Goal: Task Accomplishment & Management: Manage account settings

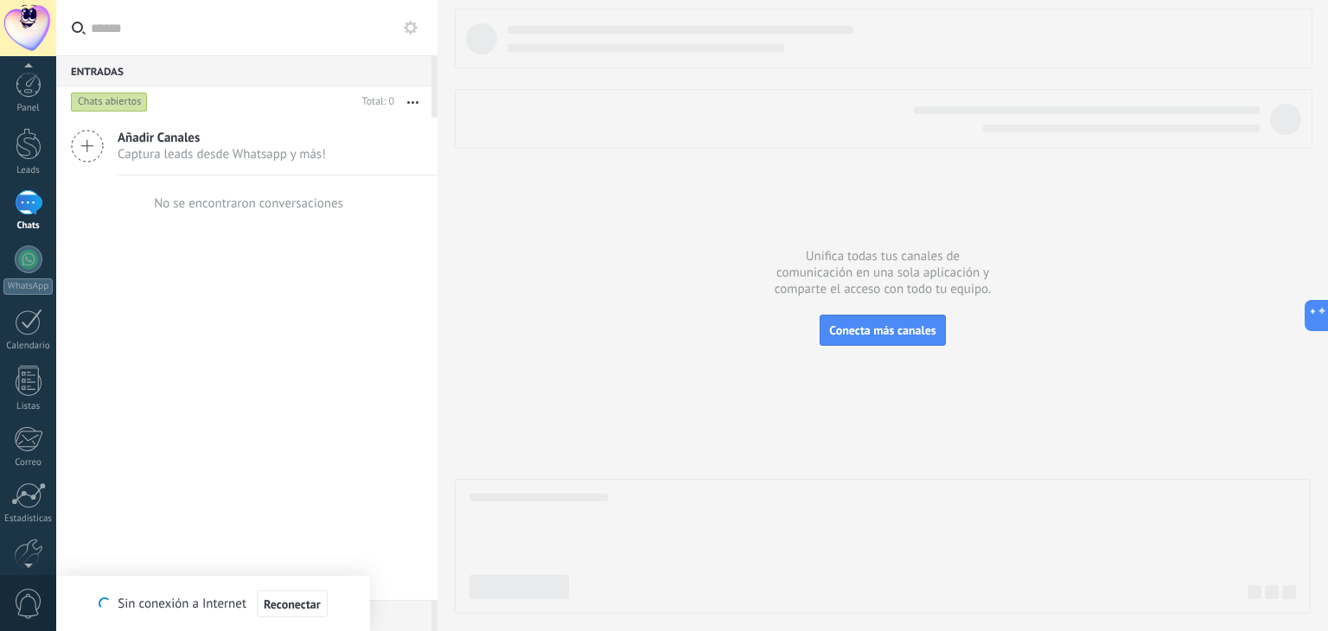
click at [29, 613] on span "0" at bounding box center [28, 604] width 29 height 30
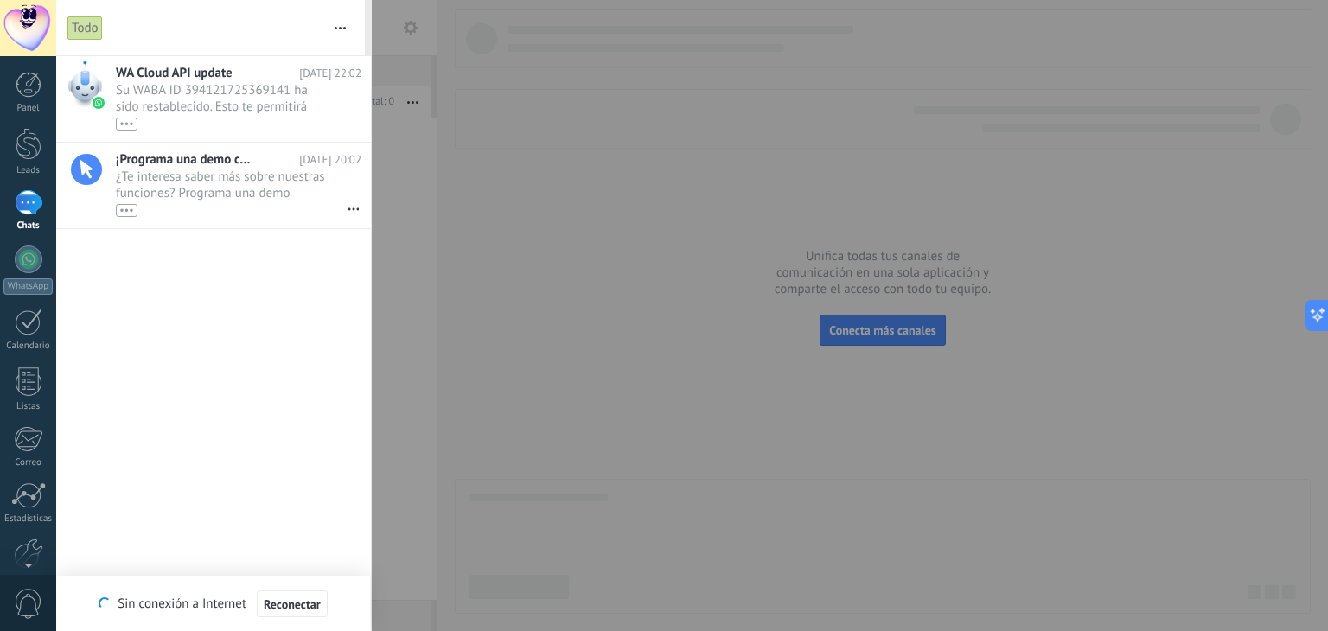
click at [337, 22] on button "button" at bounding box center [340, 27] width 37 height 55
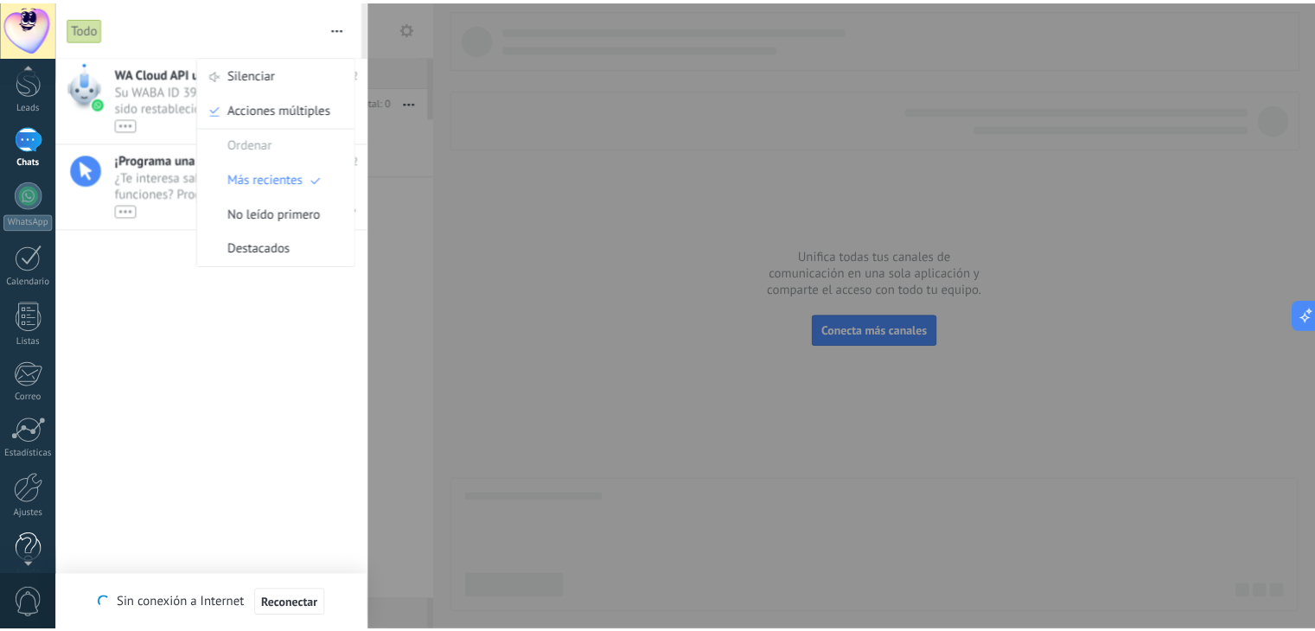
scroll to position [87, 0]
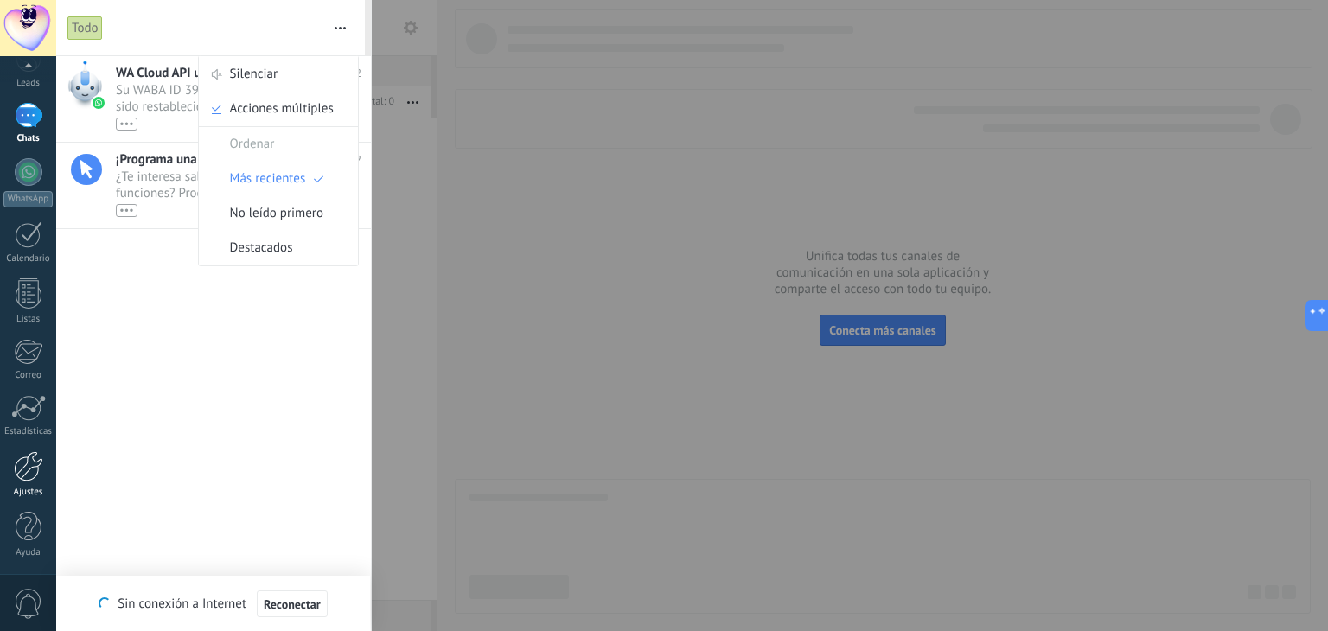
click at [23, 487] on div "Ajustes" at bounding box center [28, 492] width 50 height 11
